Goal: Task Accomplishment & Management: Use online tool/utility

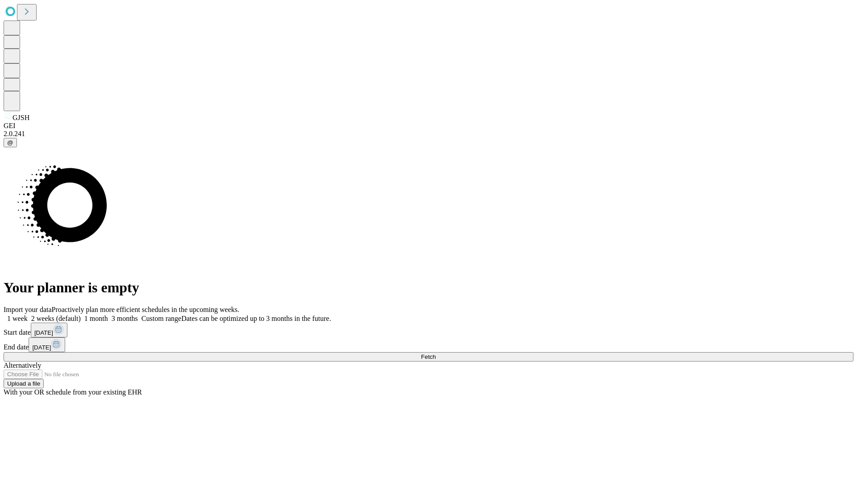
click at [436, 353] on span "Fetch" at bounding box center [428, 356] width 15 height 7
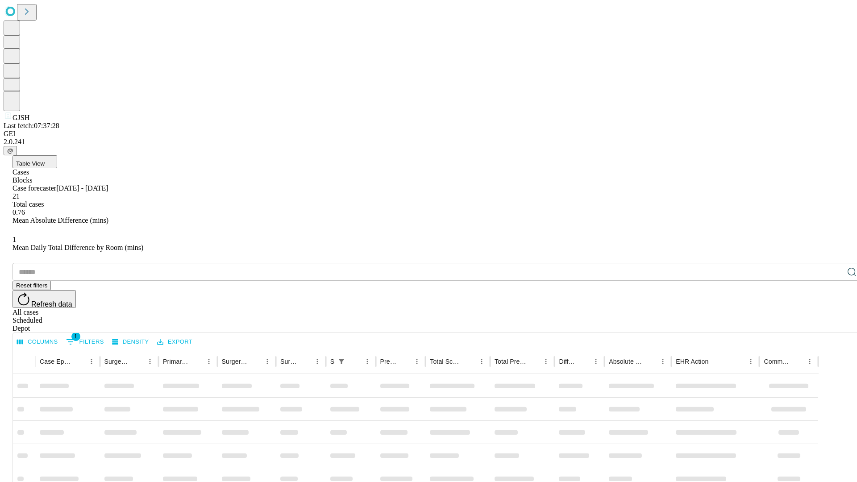
click at [834, 324] on div "Depot" at bounding box center [437, 328] width 850 height 8
